Goal: Task Accomplishment & Management: Manage account settings

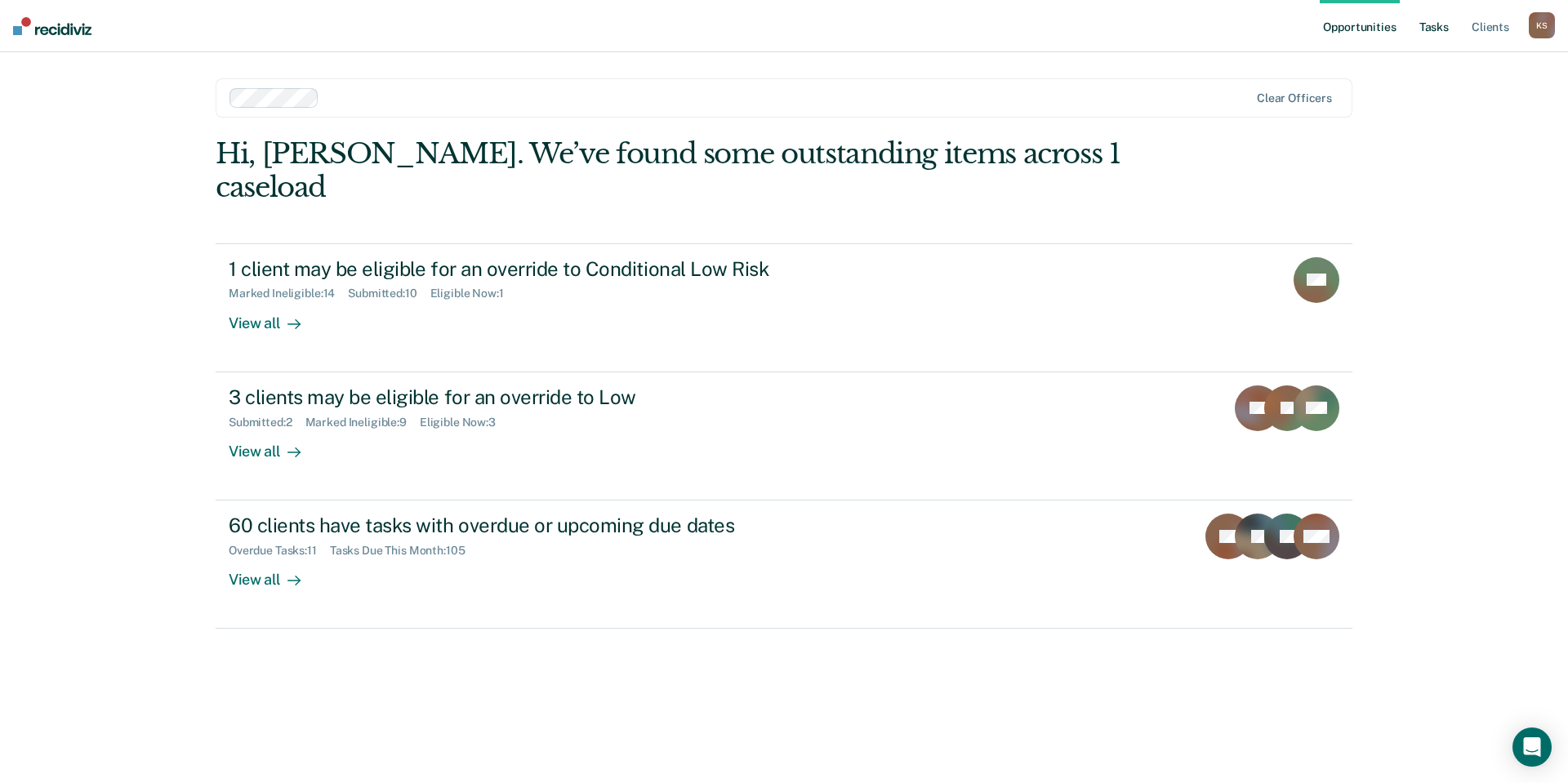
click at [1452, 30] on link "Tasks" at bounding box center [1434, 26] width 36 height 53
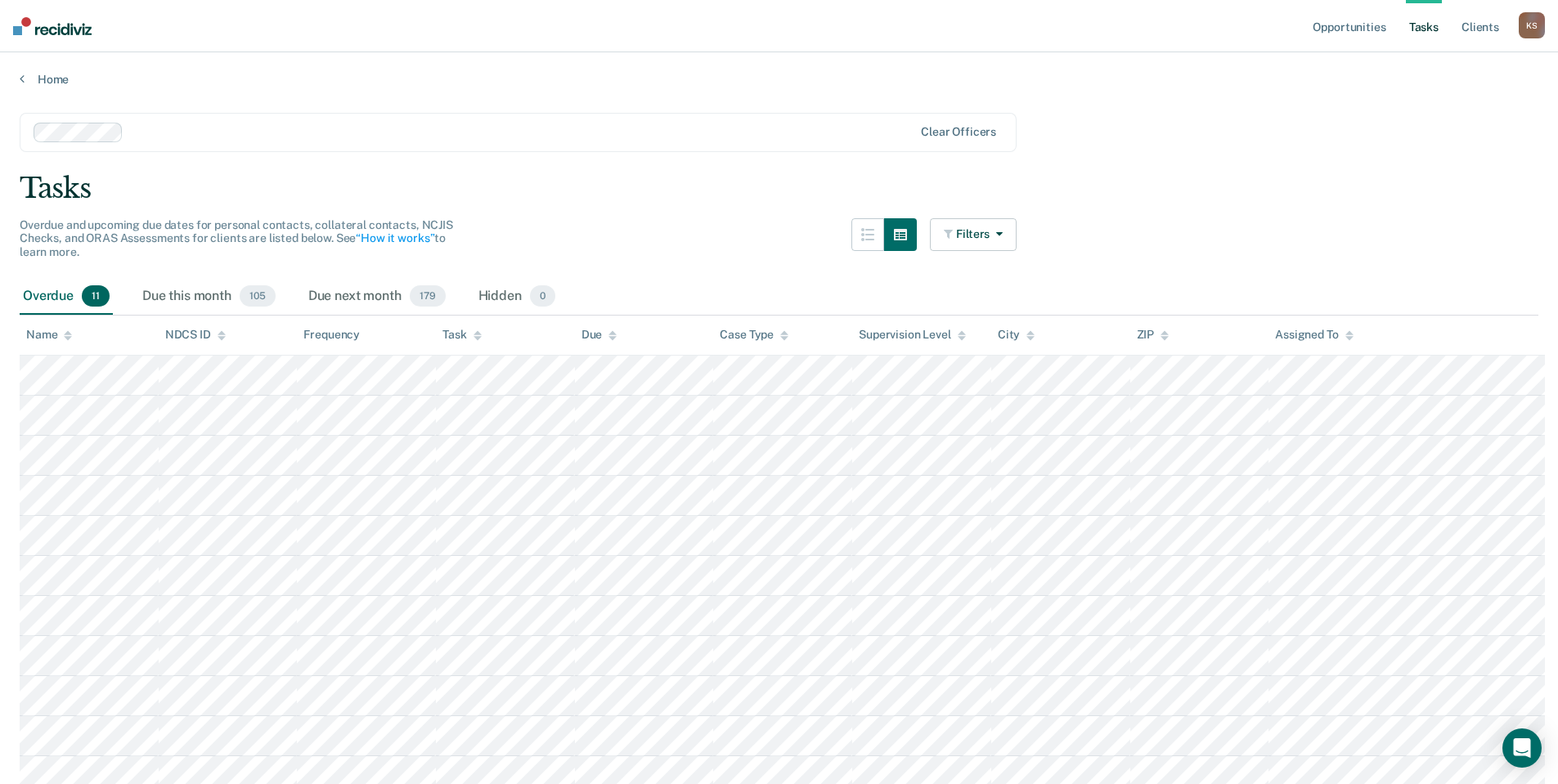
click at [457, 328] on div "Task" at bounding box center [462, 335] width 39 height 14
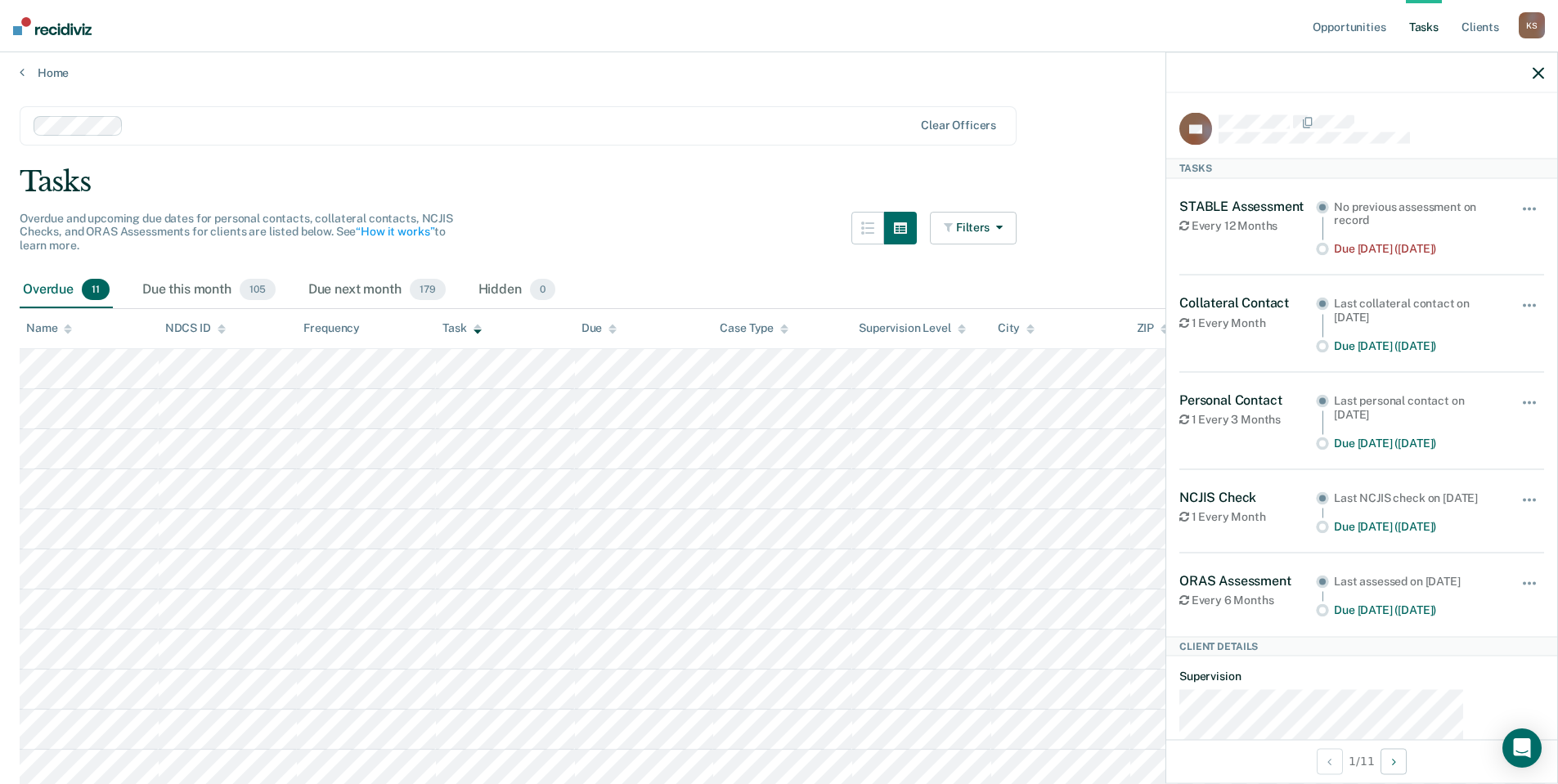
click at [1547, 56] on div at bounding box center [1362, 73] width 391 height 41
click at [1539, 67] on icon "button" at bounding box center [1538, 72] width 11 height 11
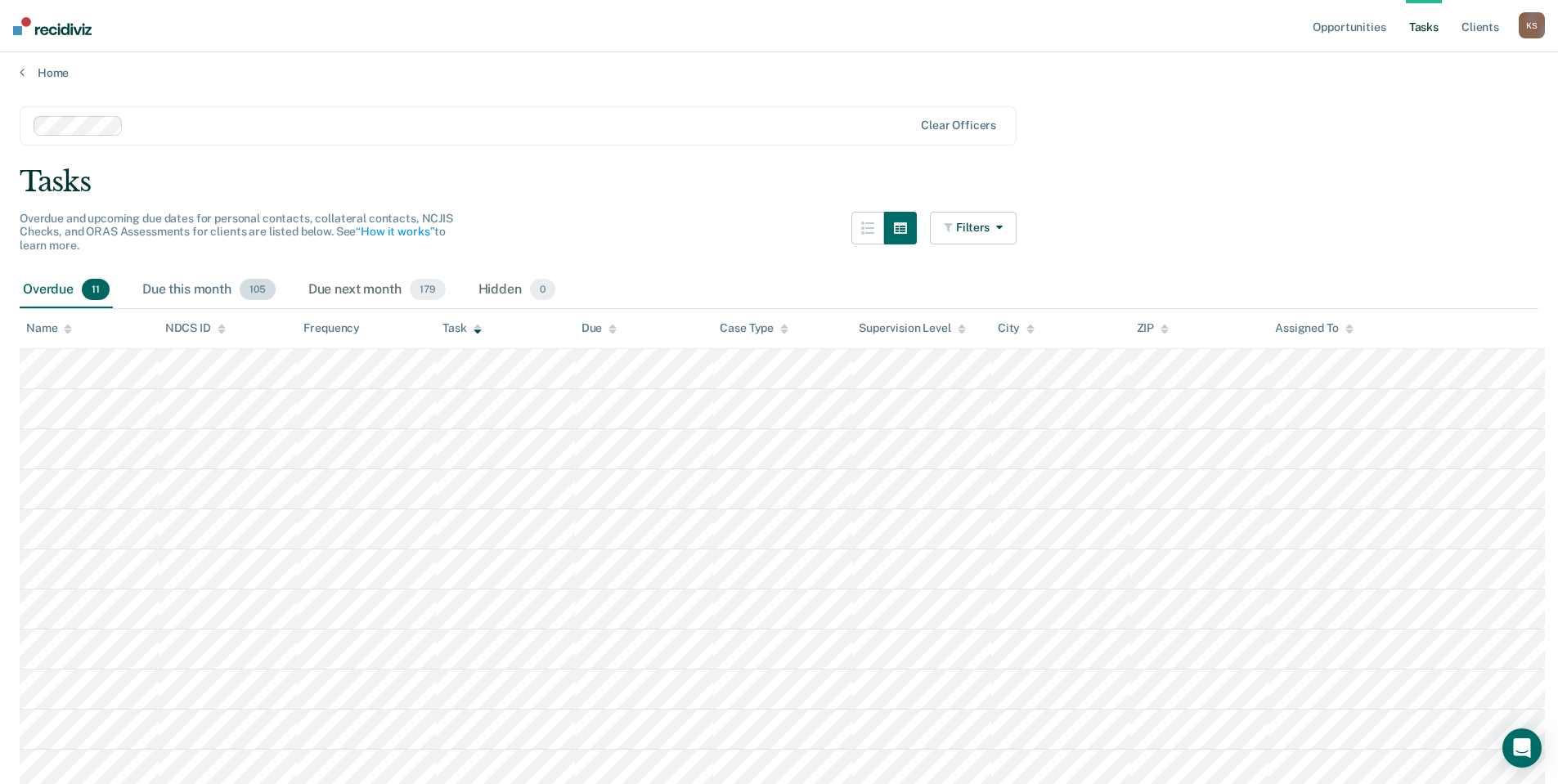
click at [139, 273] on div "Due this month 105" at bounding box center [209, 290] width 140 height 36
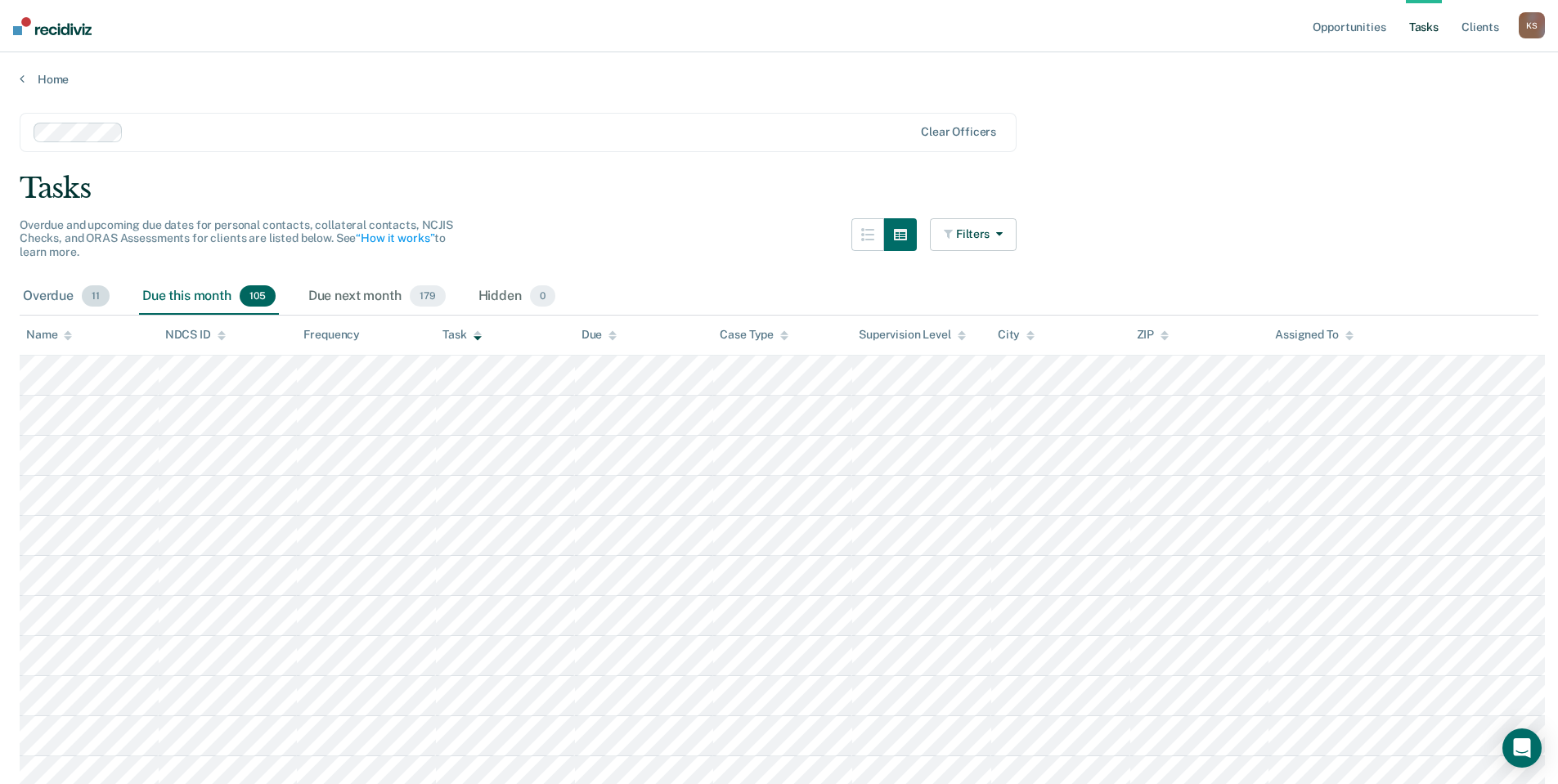
click at [56, 279] on div "Overdue 11" at bounding box center [66, 297] width 93 height 36
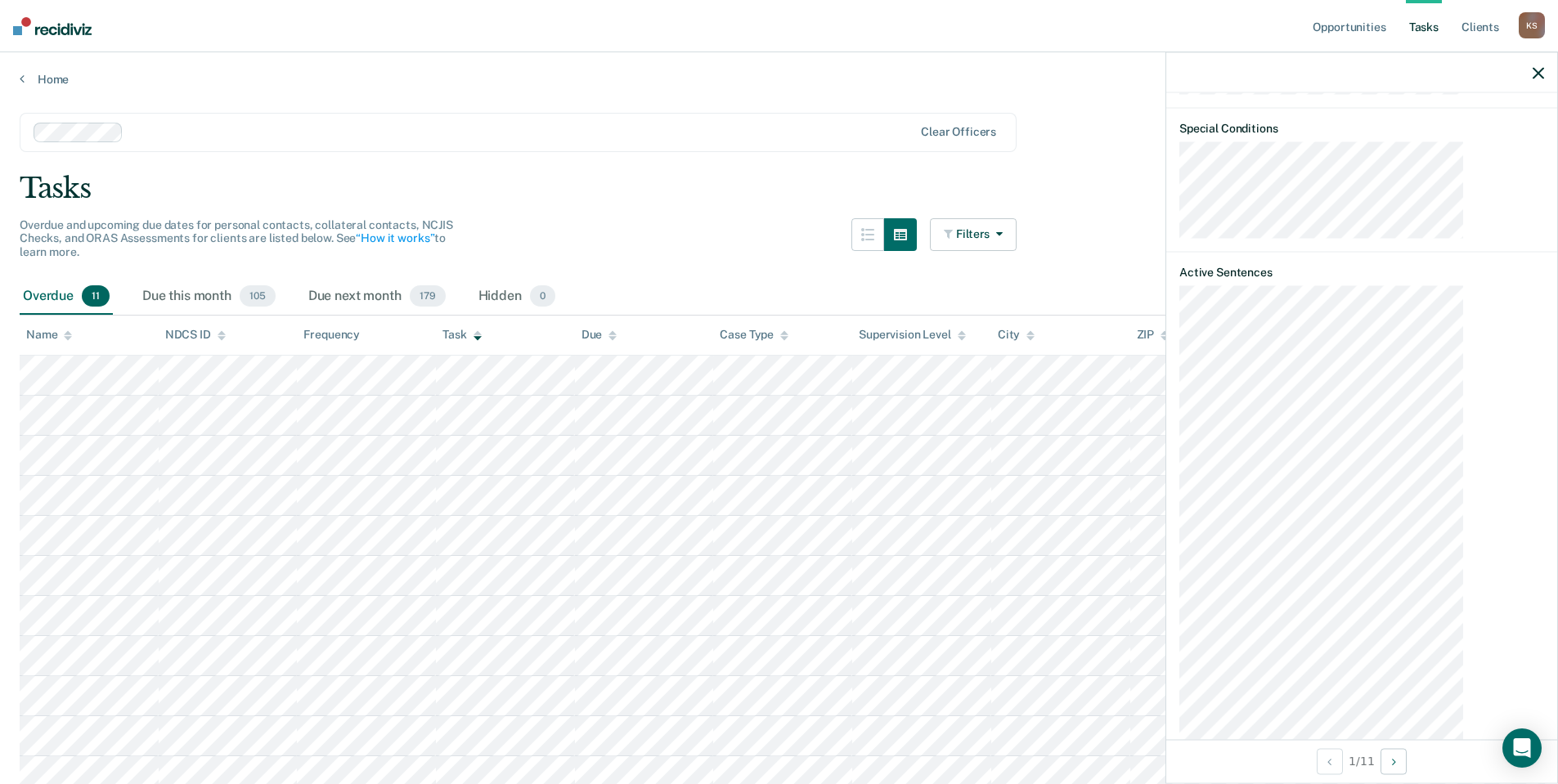
scroll to position [1060, 0]
click at [1396, 760] on icon "Next Client" at bounding box center [1394, 761] width 4 height 11
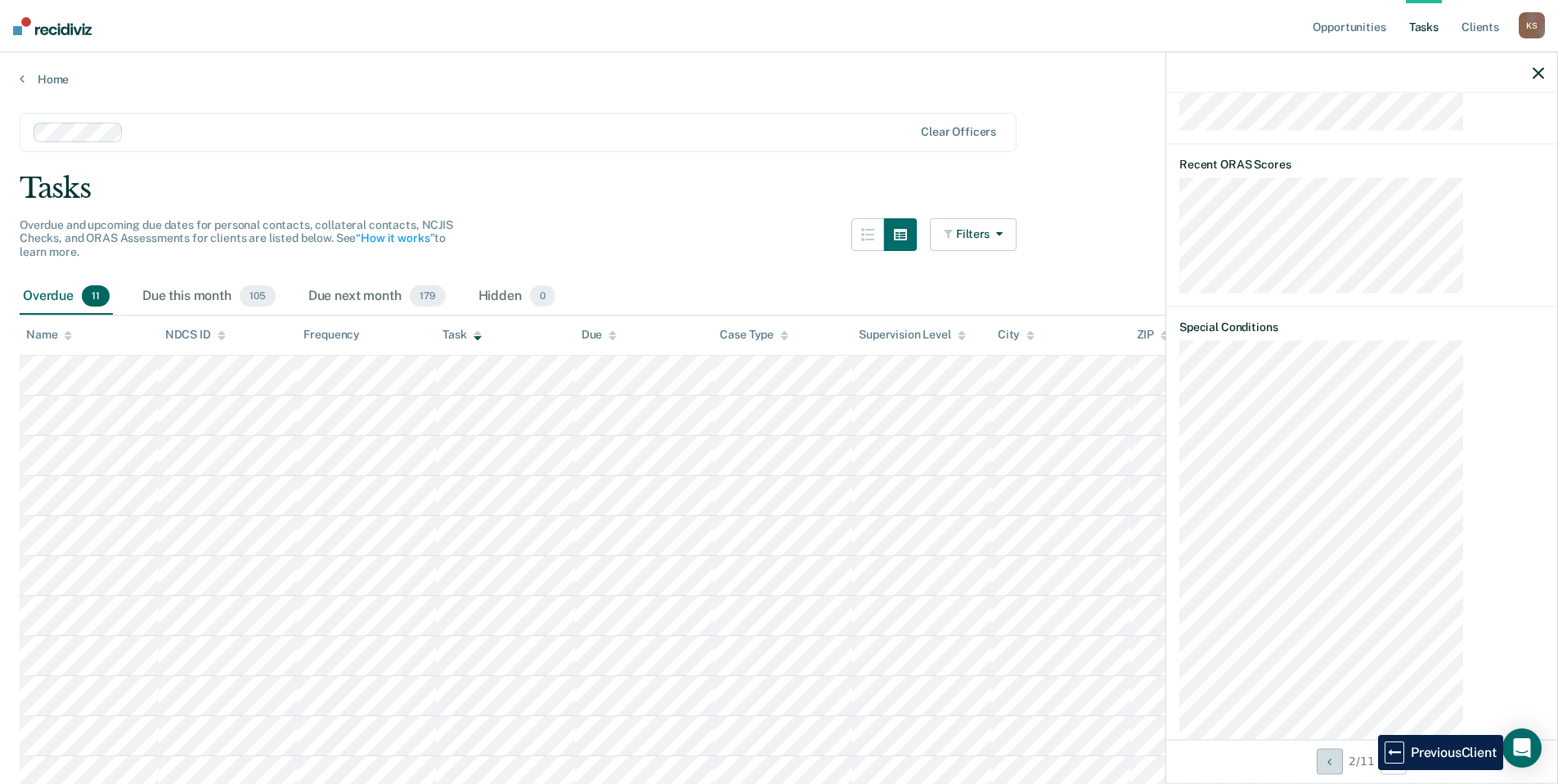
click at [1331, 765] on icon "Previous Client" at bounding box center [1330, 761] width 4 height 11
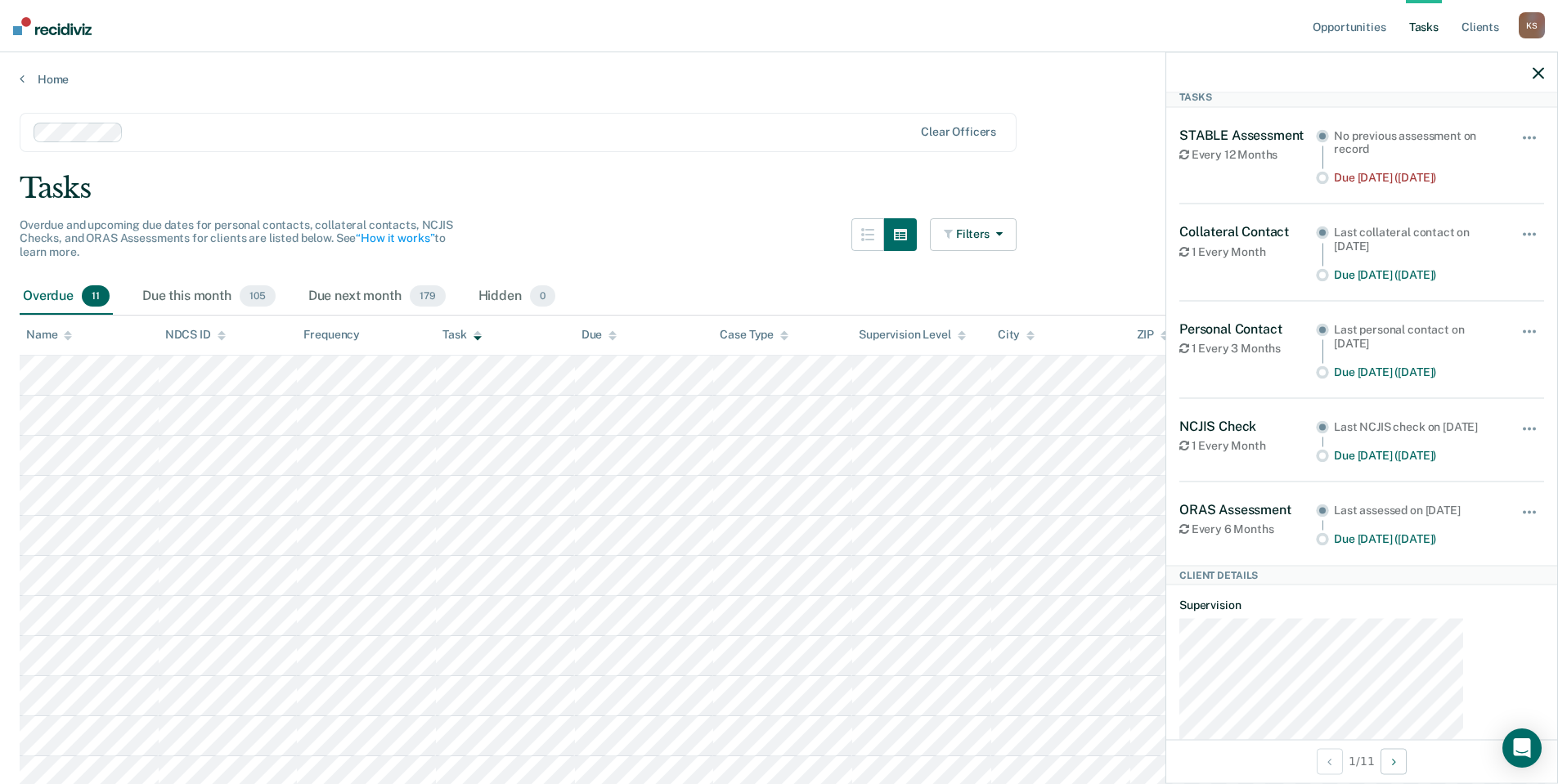
scroll to position [0, 0]
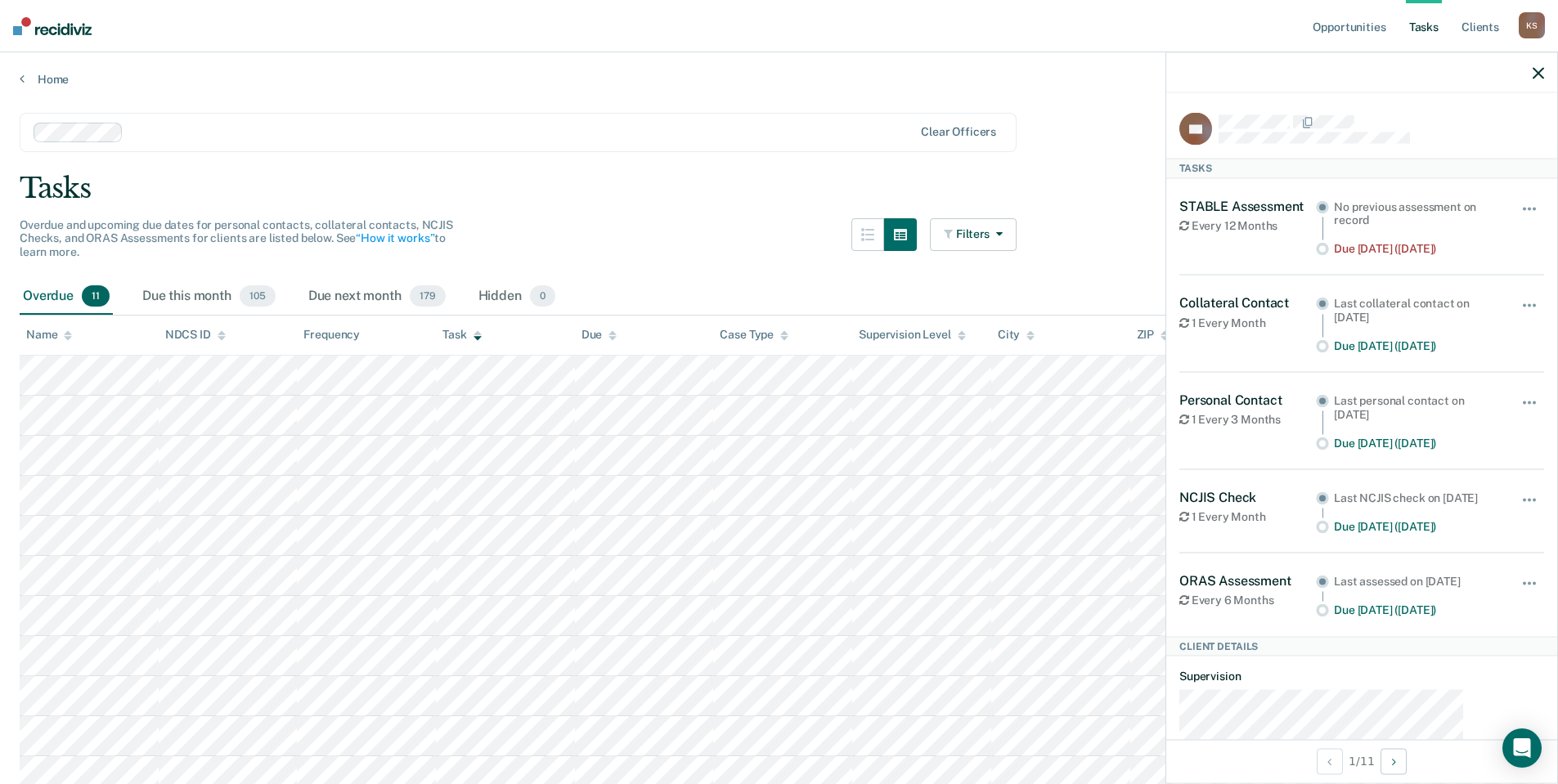
click at [1539, 67] on icon "button" at bounding box center [1538, 72] width 11 height 11
